Goal: Task Accomplishment & Management: Complete application form

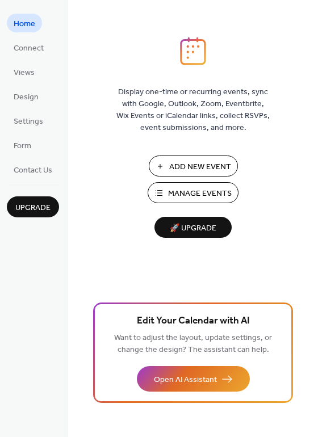
click at [188, 162] on span "Add New Event" at bounding box center [200, 167] width 62 height 12
click at [192, 161] on span "Add New Event" at bounding box center [200, 167] width 62 height 12
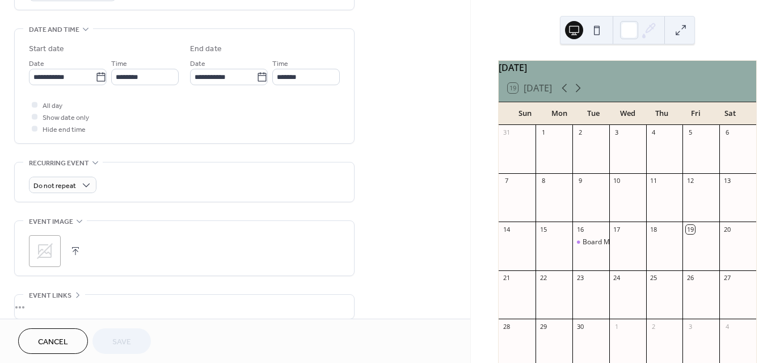
scroll to position [341, 0]
click at [44, 249] on icon at bounding box center [45, 251] width 18 height 18
